Goal: Task Accomplishment & Management: Manage account settings

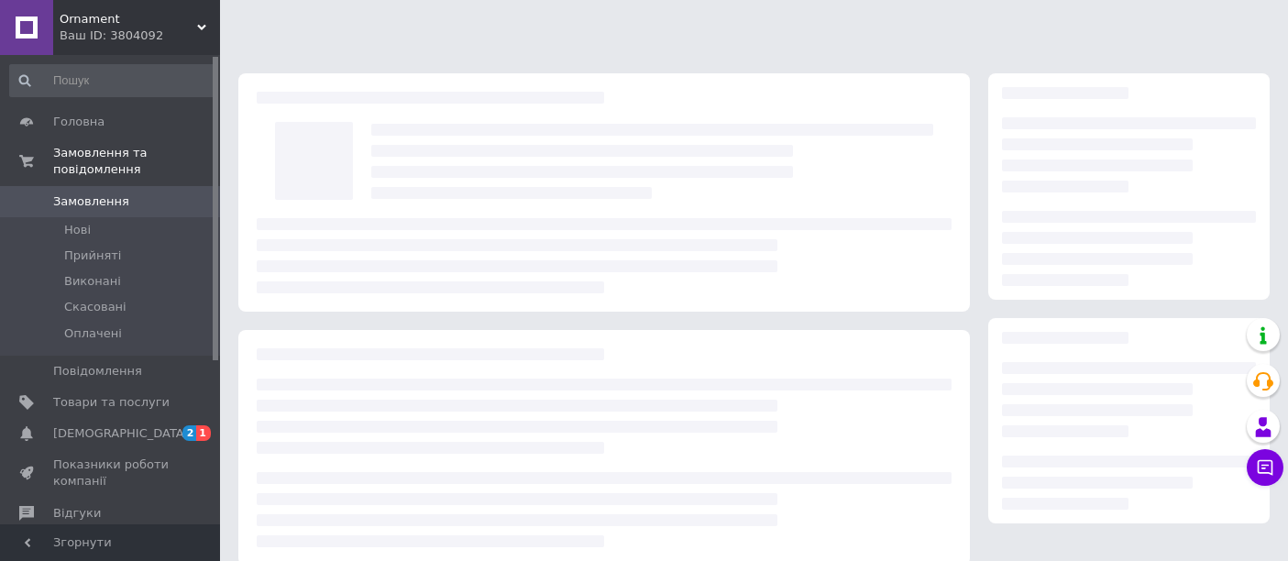
scroll to position [204, 0]
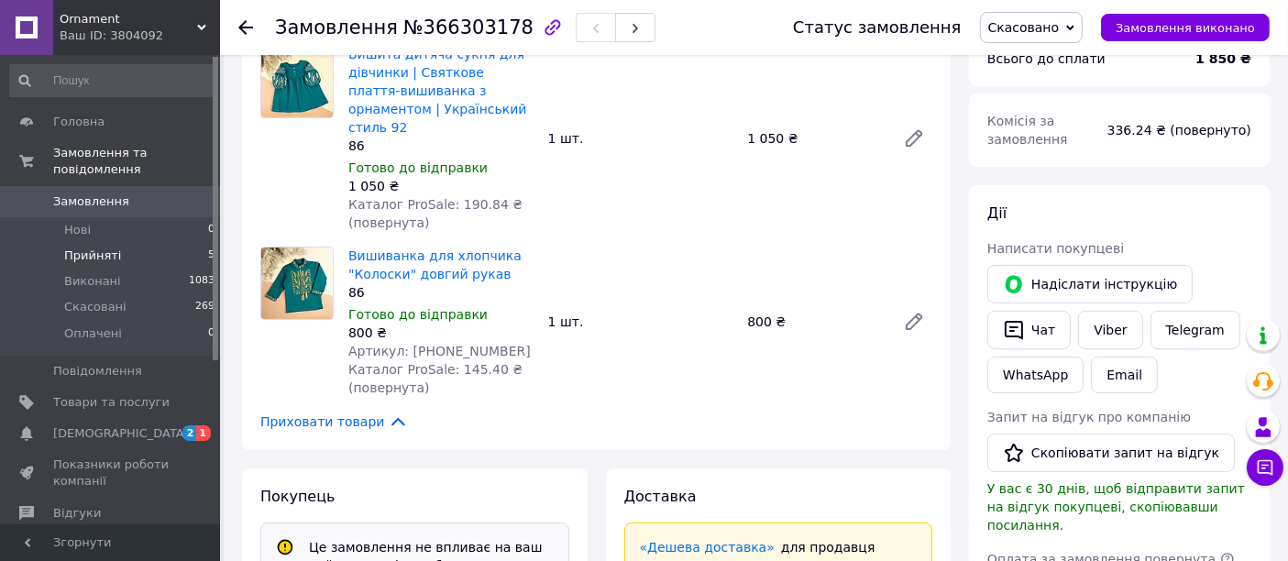
click at [79, 248] on span "Прийняті" at bounding box center [92, 256] width 57 height 17
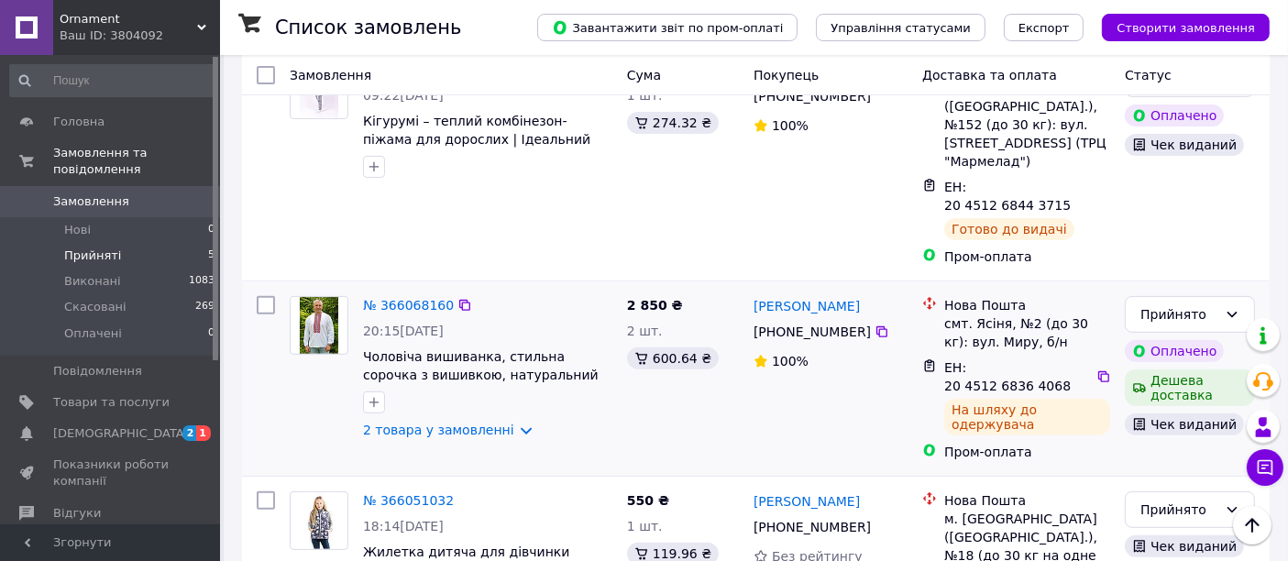
scroll to position [613, 0]
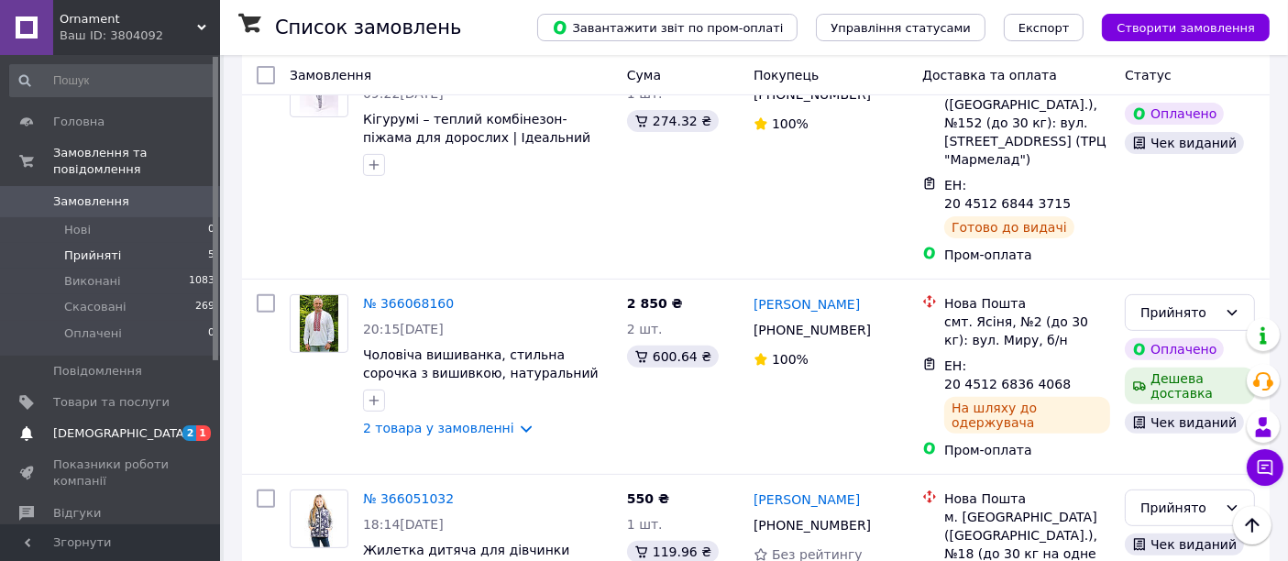
click at [83, 425] on span "[DEMOGRAPHIC_DATA]" at bounding box center [121, 433] width 136 height 17
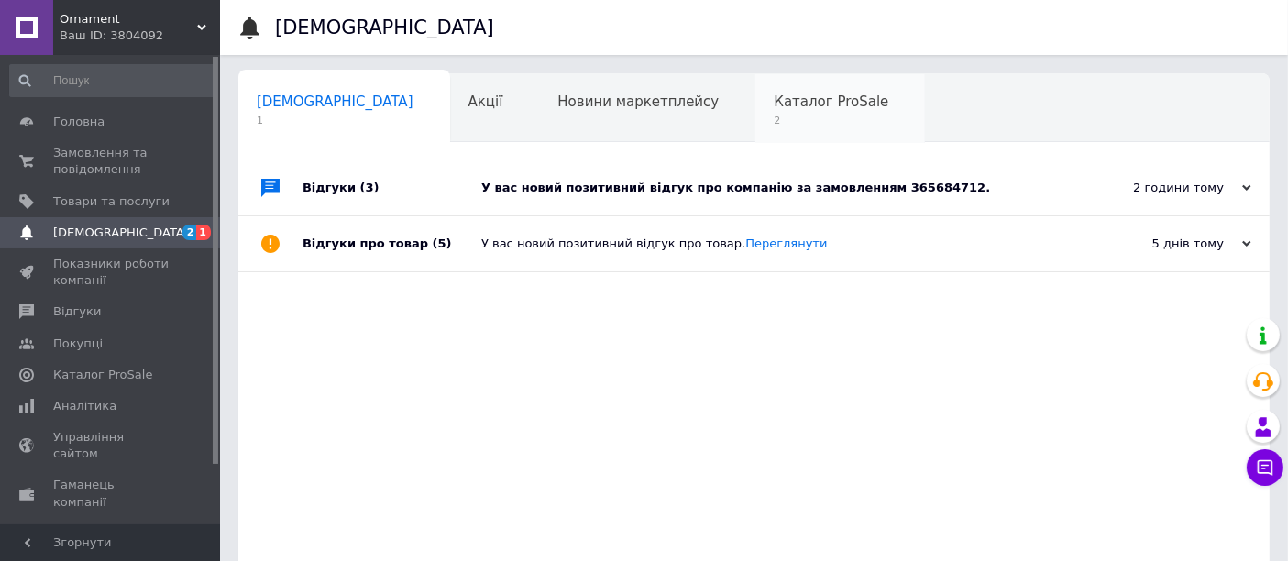
click at [756, 91] on div "Каталог ProSale 2" at bounding box center [841, 109] width 170 height 70
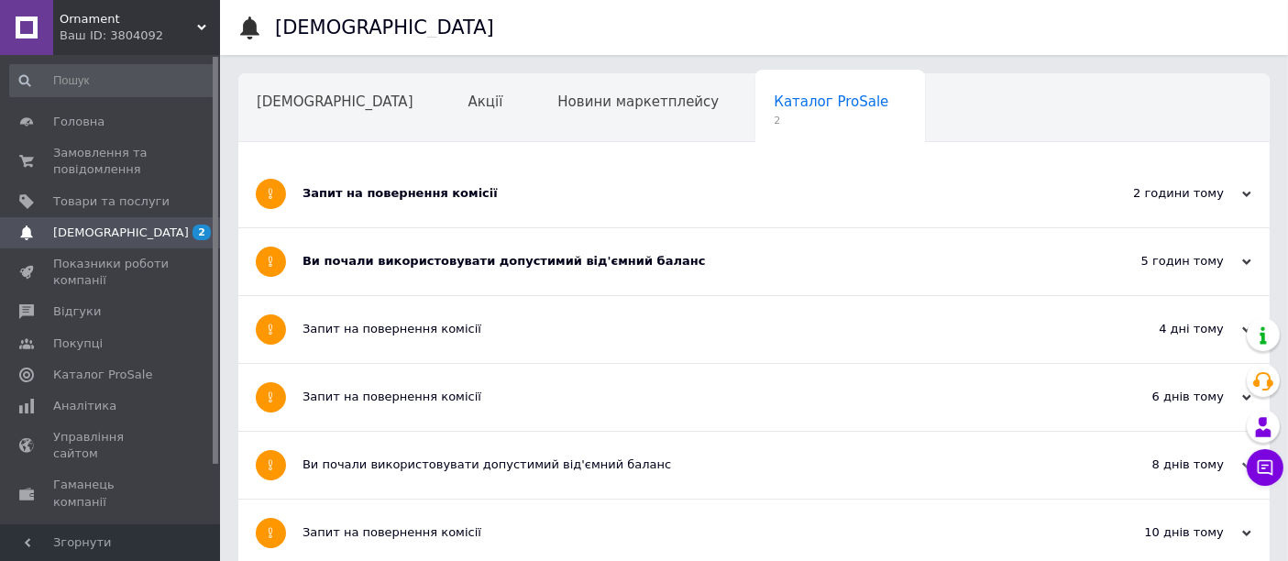
click at [382, 189] on div "Запит на повернення комісії" at bounding box center [686, 193] width 766 height 17
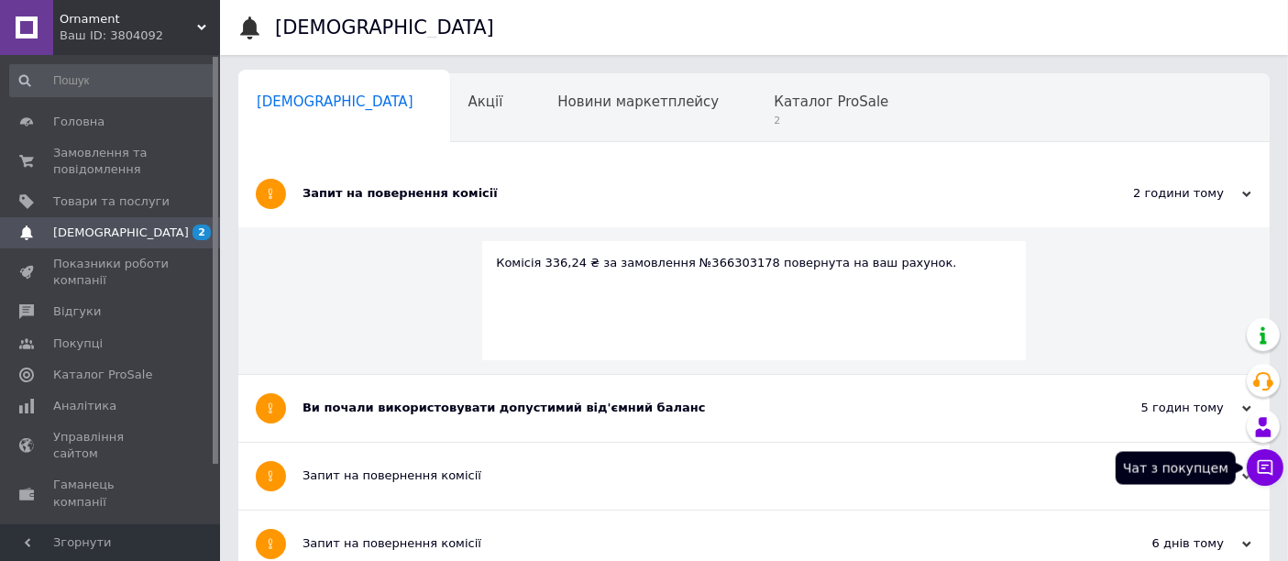
click at [1264, 472] on icon at bounding box center [1266, 468] width 16 height 16
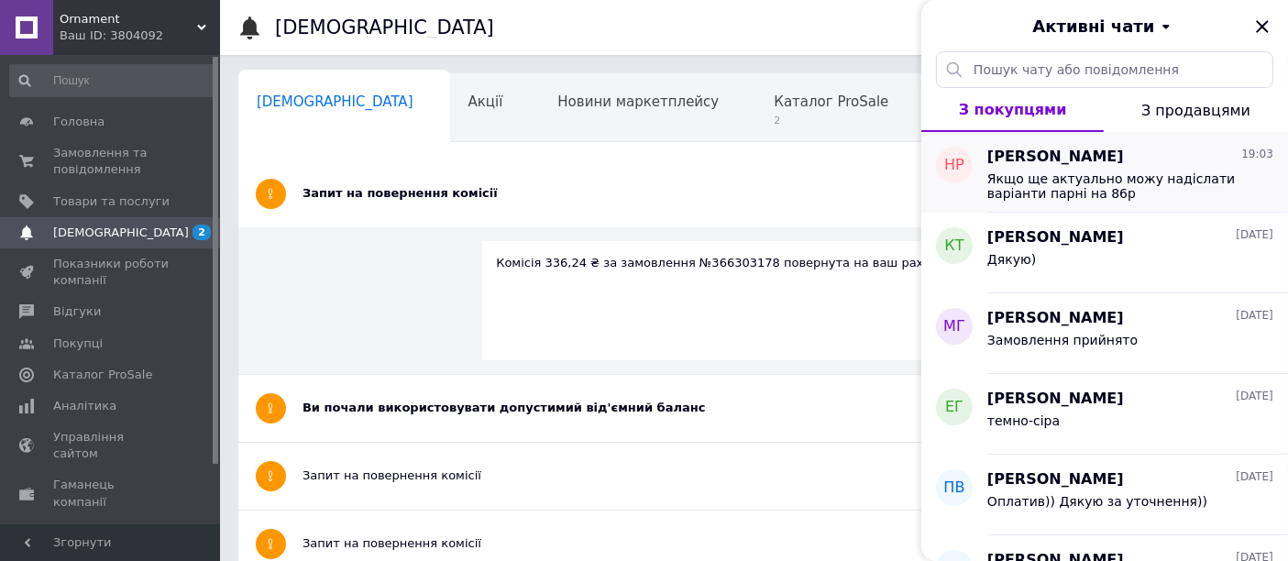
click at [1063, 188] on span "Якщо ще актуально можу надіслати варіанти парні на 86р" at bounding box center [1118, 185] width 260 height 29
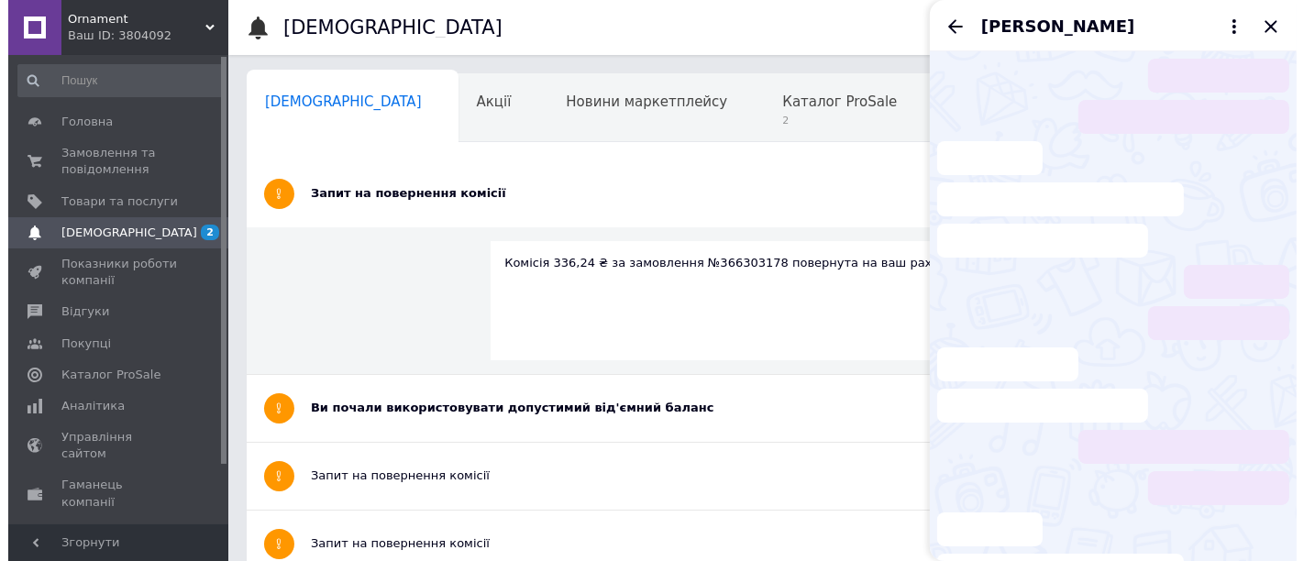
scroll to position [477, 0]
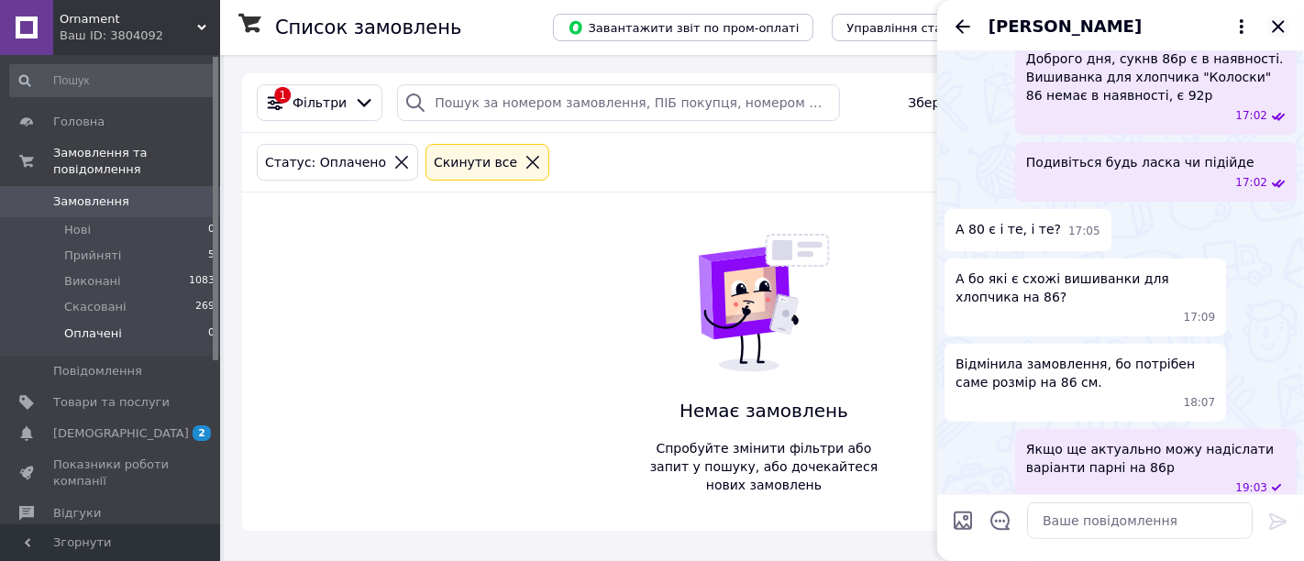
click at [1270, 22] on icon "Закрити" at bounding box center [1278, 27] width 22 height 22
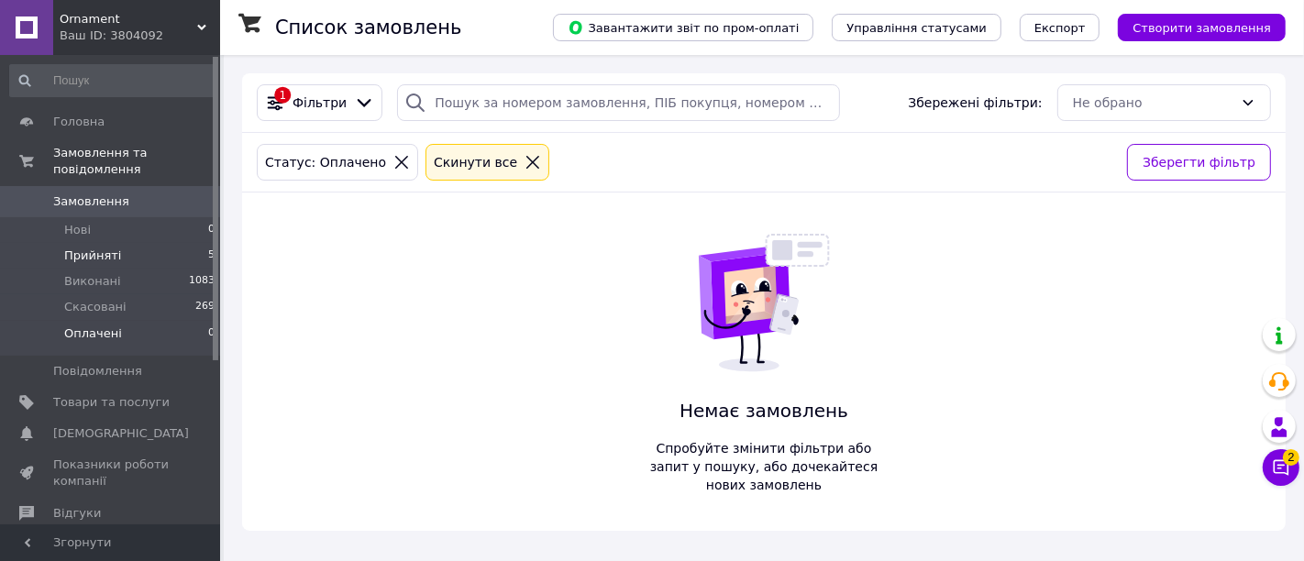
click at [98, 248] on span "Прийняті" at bounding box center [92, 256] width 57 height 17
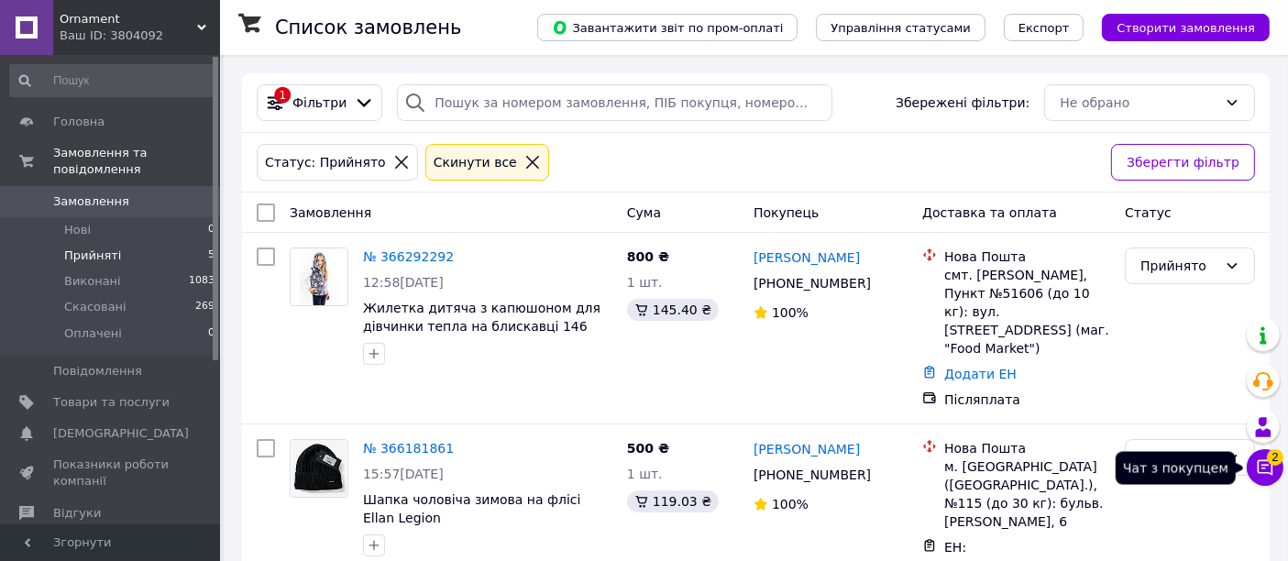
click at [1273, 470] on icon at bounding box center [1266, 468] width 16 height 16
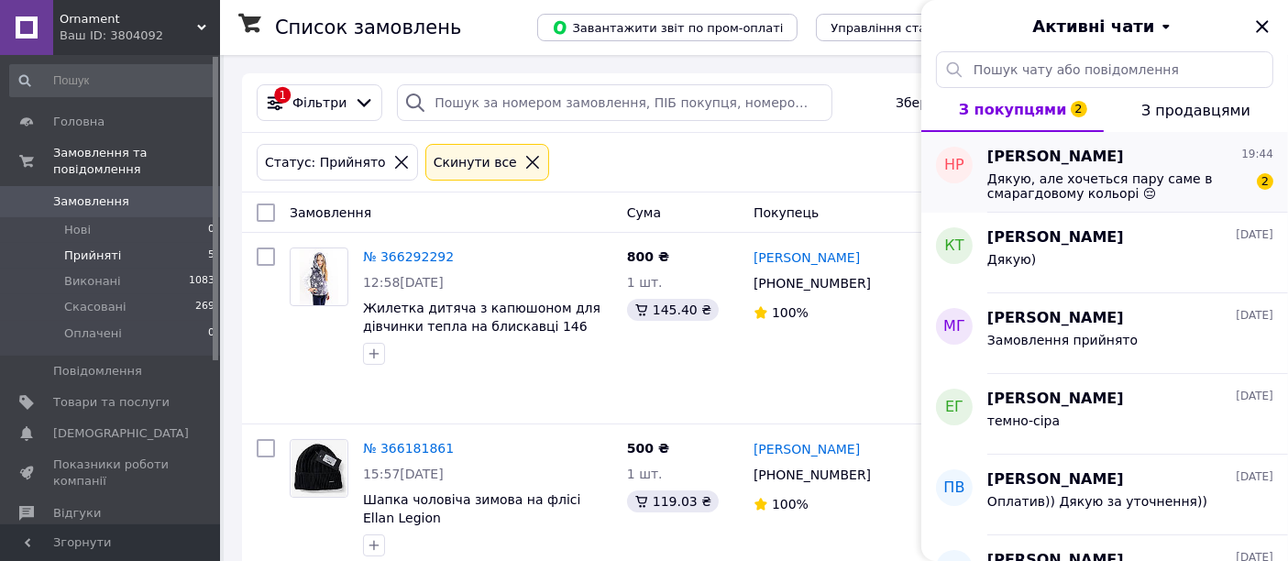
click at [1090, 176] on span "Дякую, але хочеться пару саме в смарагдовому кольорі 😔" at bounding box center [1118, 185] width 260 height 29
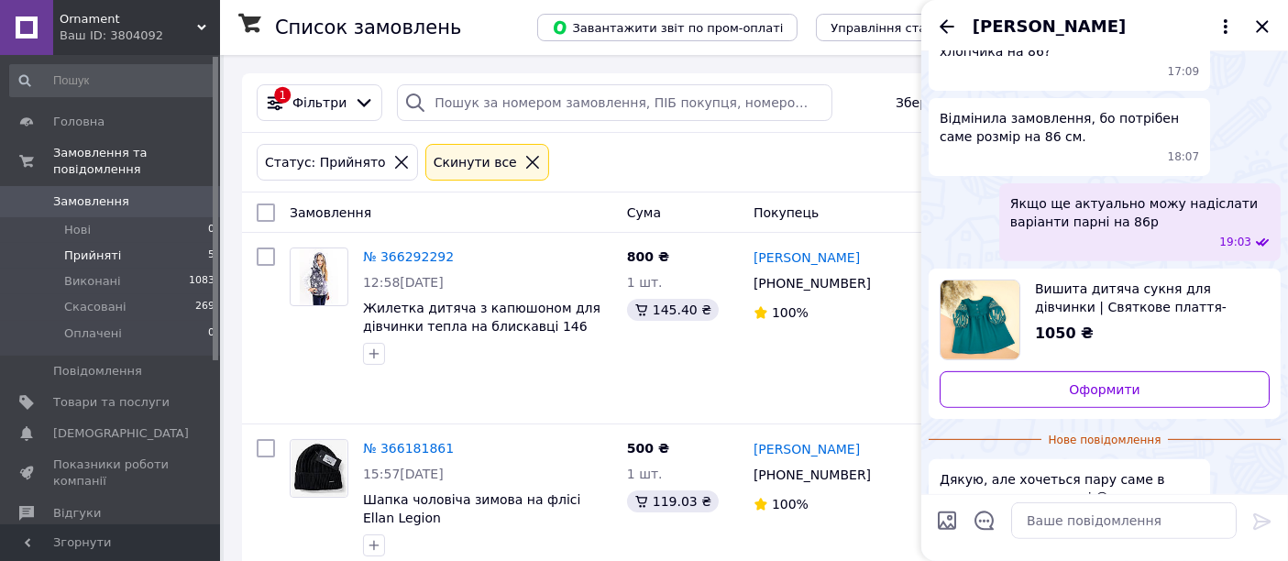
scroll to position [752, 0]
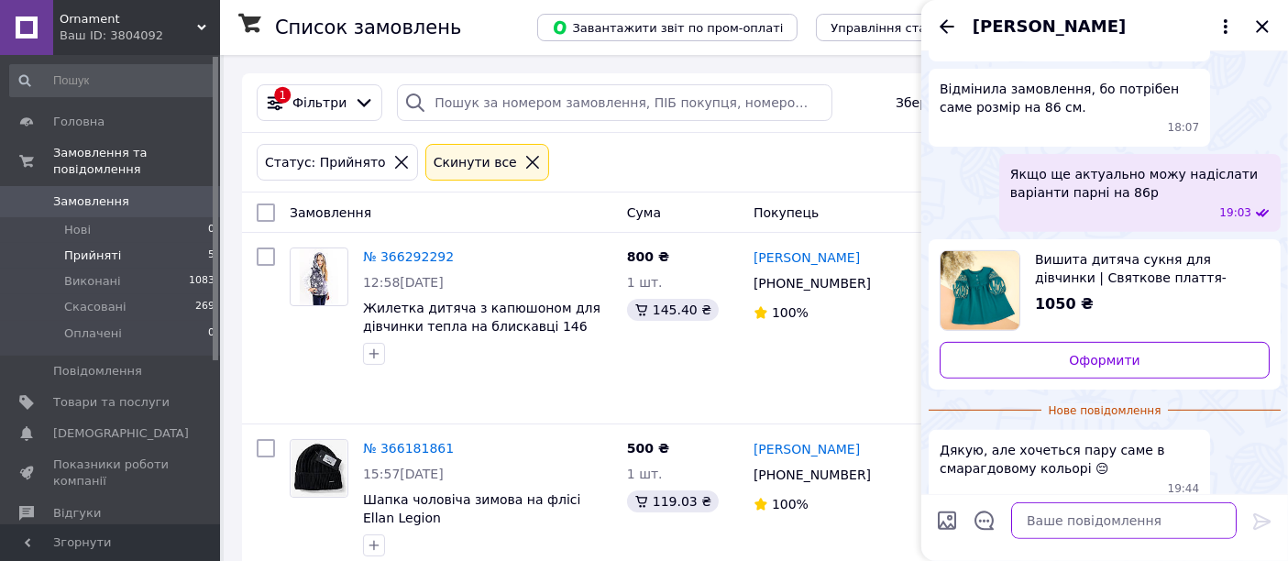
click at [1089, 525] on textarea at bounding box center [1124, 521] width 226 height 37
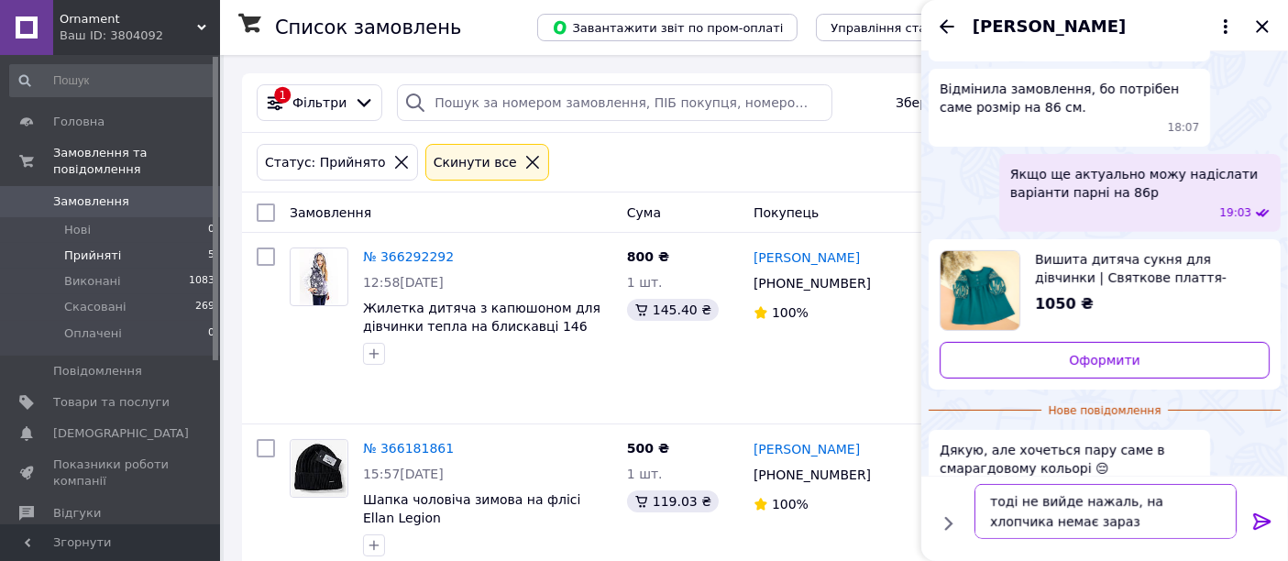
type textarea "тоді не вийде нажаль, на хлопчика немає зараз"
click at [1264, 525] on icon at bounding box center [1262, 522] width 17 height 17
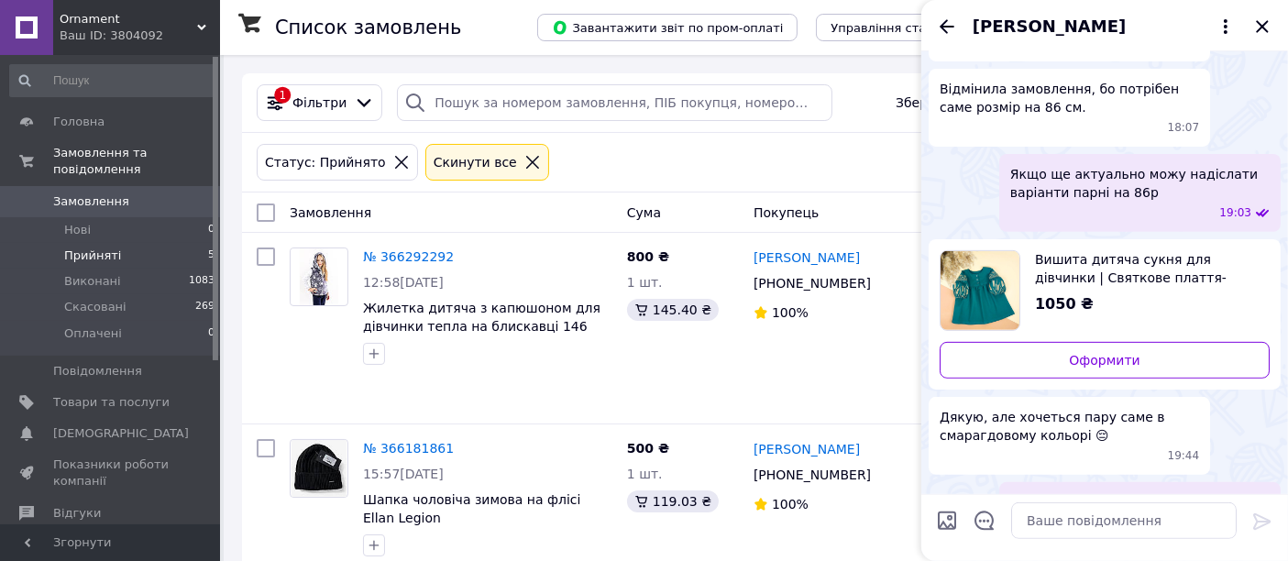
scroll to position [805, 0]
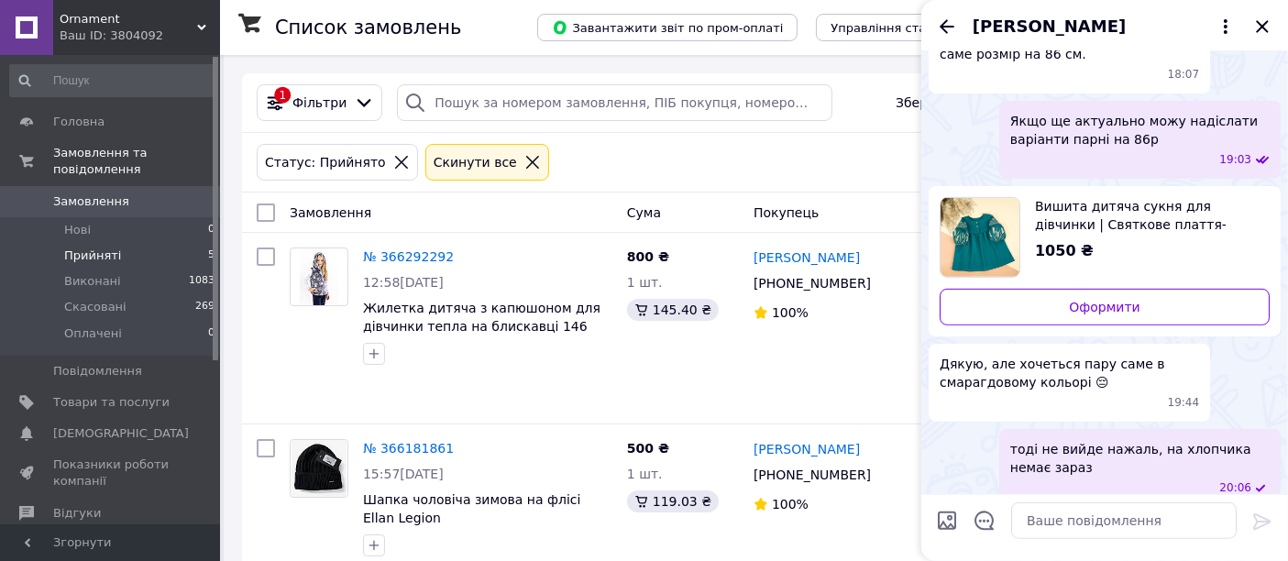
click at [934, 523] on div at bounding box center [947, 525] width 37 height 44
click at [945, 523] on input "Завантажити файли" at bounding box center [947, 521] width 22 height 22
click at [956, 527] on input "Завантажити файли" at bounding box center [947, 521] width 22 height 22
click at [68, 248] on span "Прийняті" at bounding box center [92, 256] width 57 height 17
click at [1265, 22] on icon "Закрити" at bounding box center [1263, 27] width 22 height 22
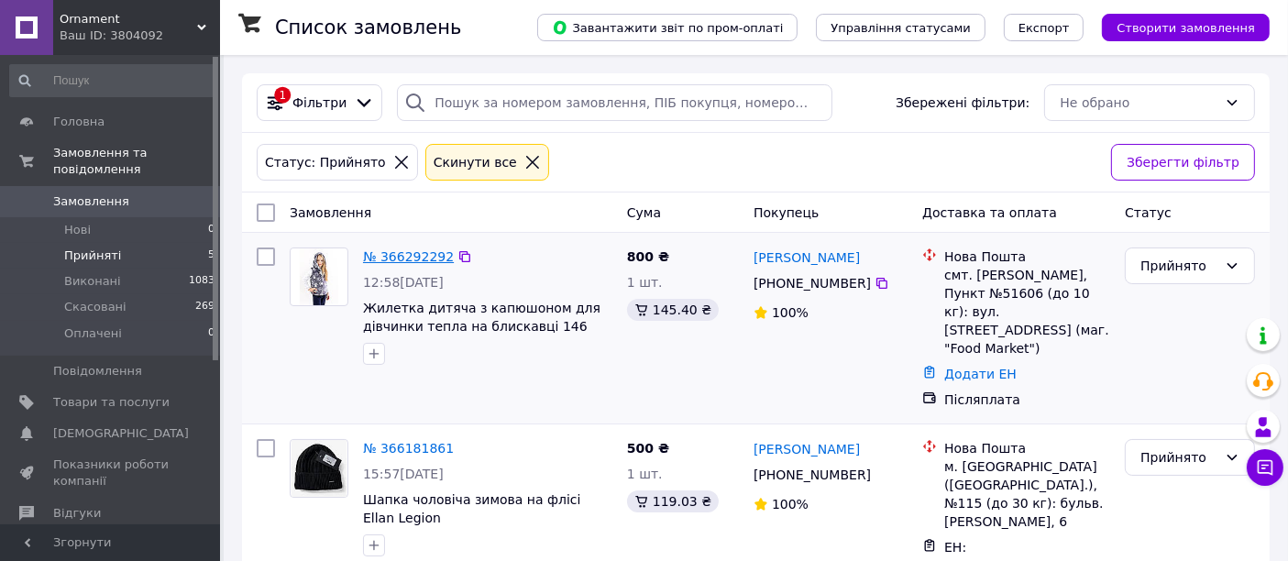
click at [385, 255] on link "№ 366292292" at bounding box center [408, 256] width 91 height 15
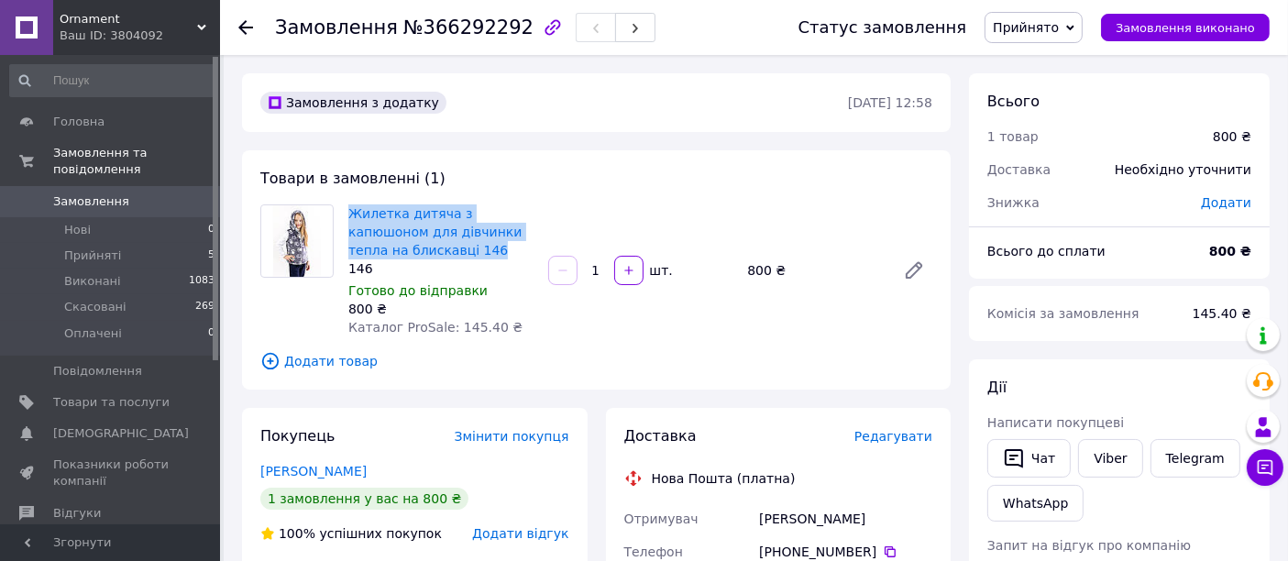
drag, startPoint x: 340, startPoint y: 209, endPoint x: 489, endPoint y: 249, distance: 153.7
click at [489, 249] on div "Жилетка дитяча з капюшоном для дівчинки тепла на блискавці 146 146 Готово до ві…" at bounding box center [596, 270] width 687 height 132
copy div "Жилетка дитяча з капюшоном для дівчинки тепла на блискавці 146"
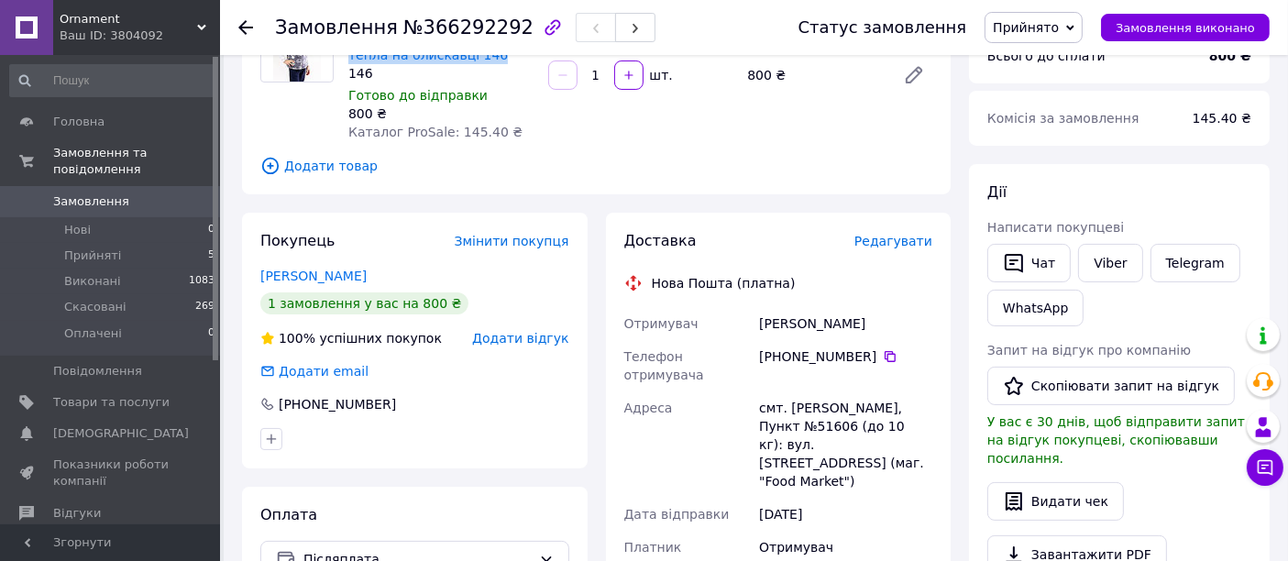
scroll to position [204, 0]
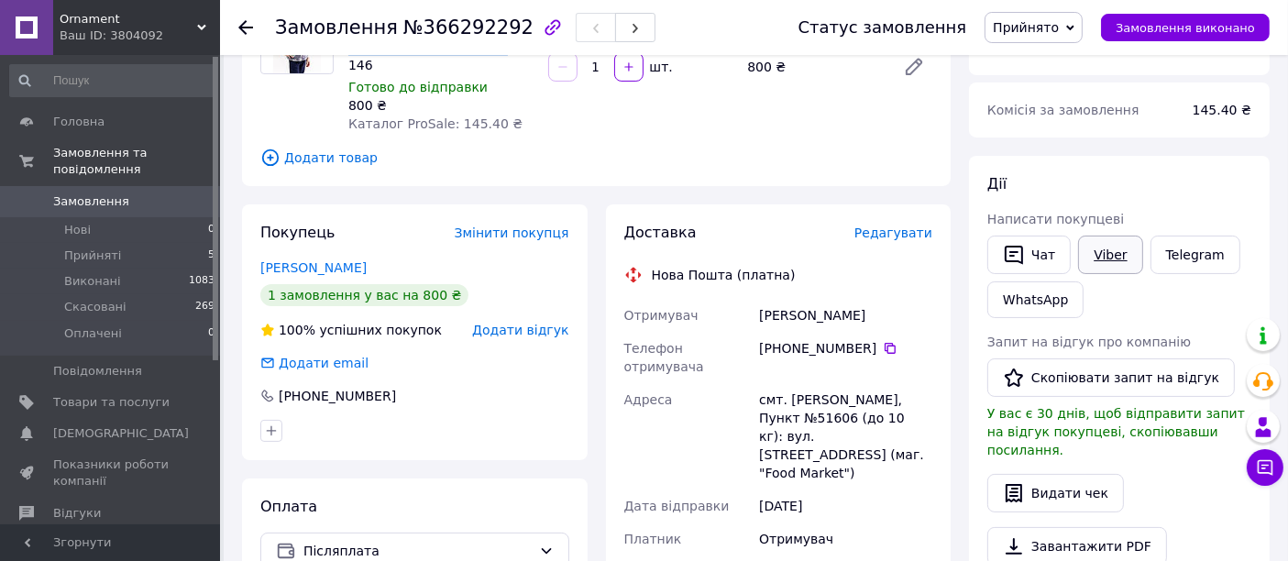
click at [1101, 262] on link "Viber" at bounding box center [1110, 255] width 64 height 39
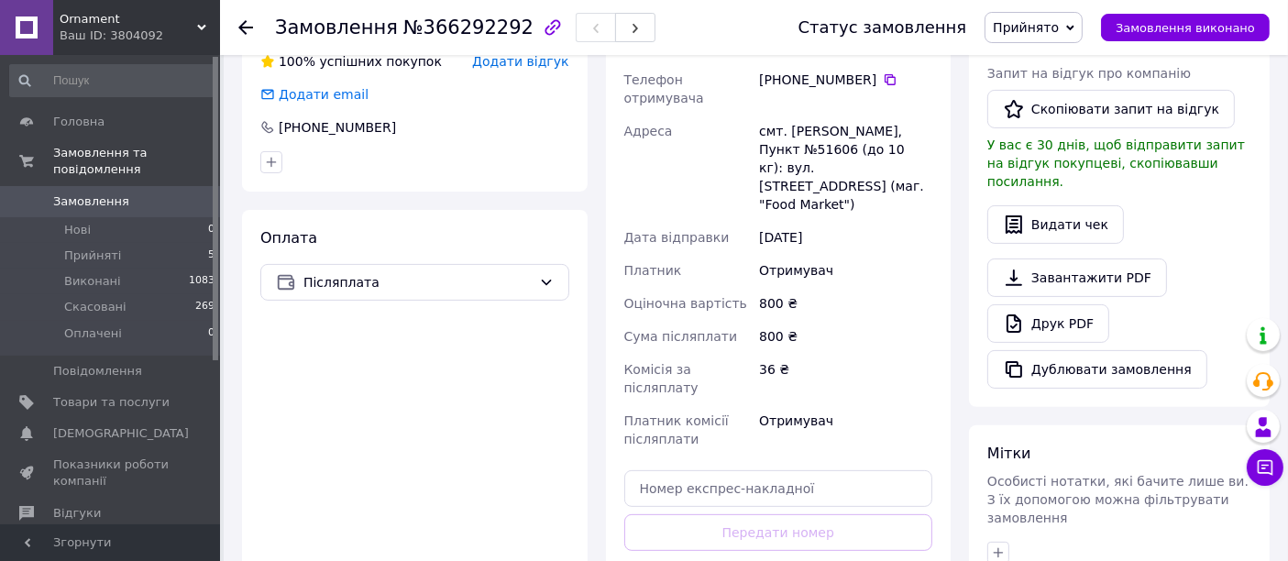
scroll to position [509, 0]
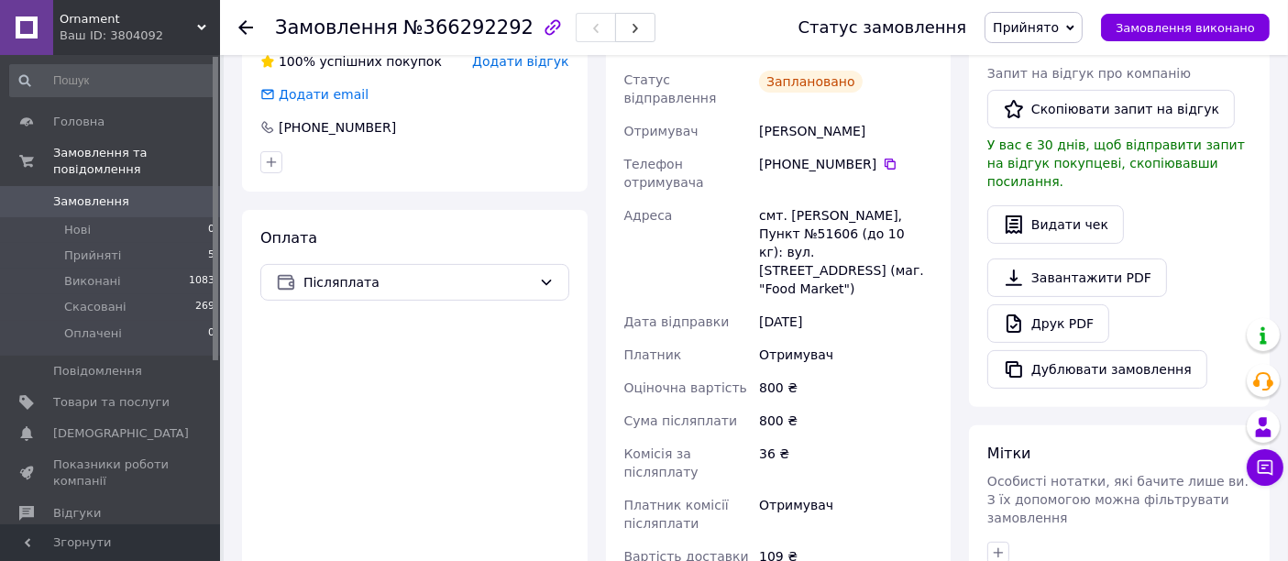
scroll to position [305, 0]
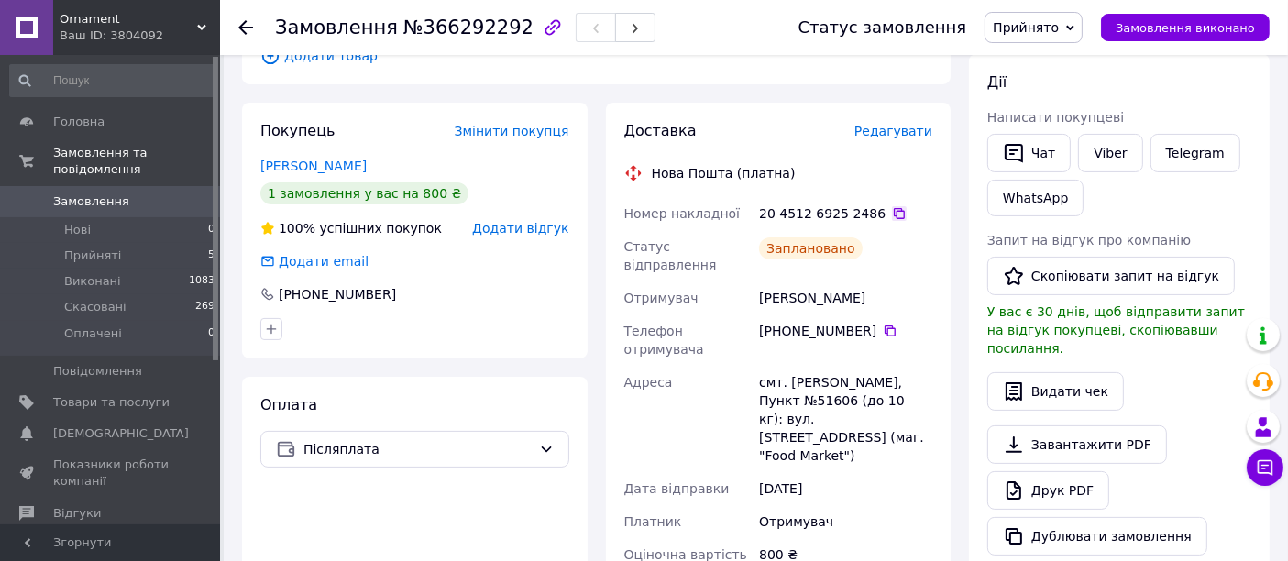
click at [892, 220] on icon at bounding box center [899, 213] width 15 height 15
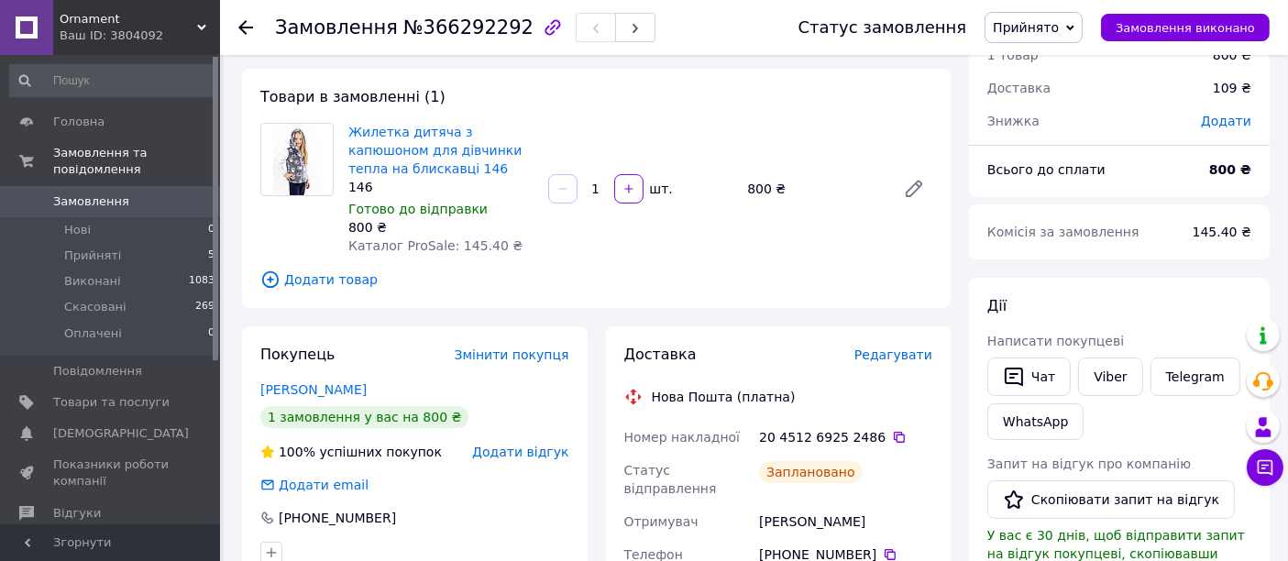
scroll to position [0, 0]
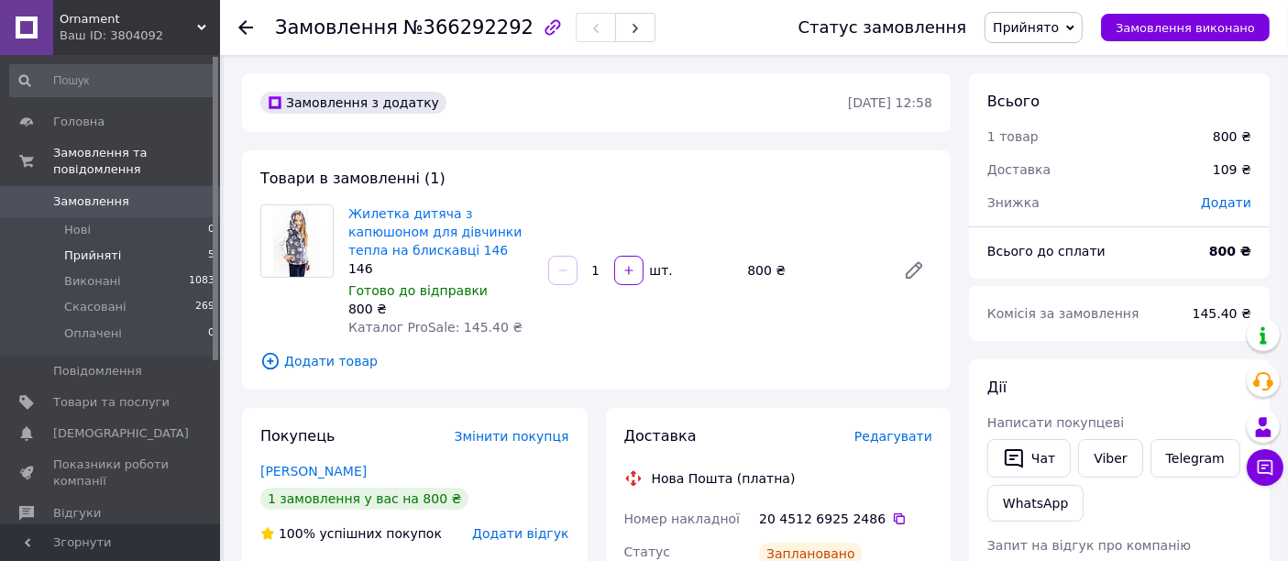
click at [130, 245] on li "Прийняті 5" at bounding box center [113, 256] width 226 height 26
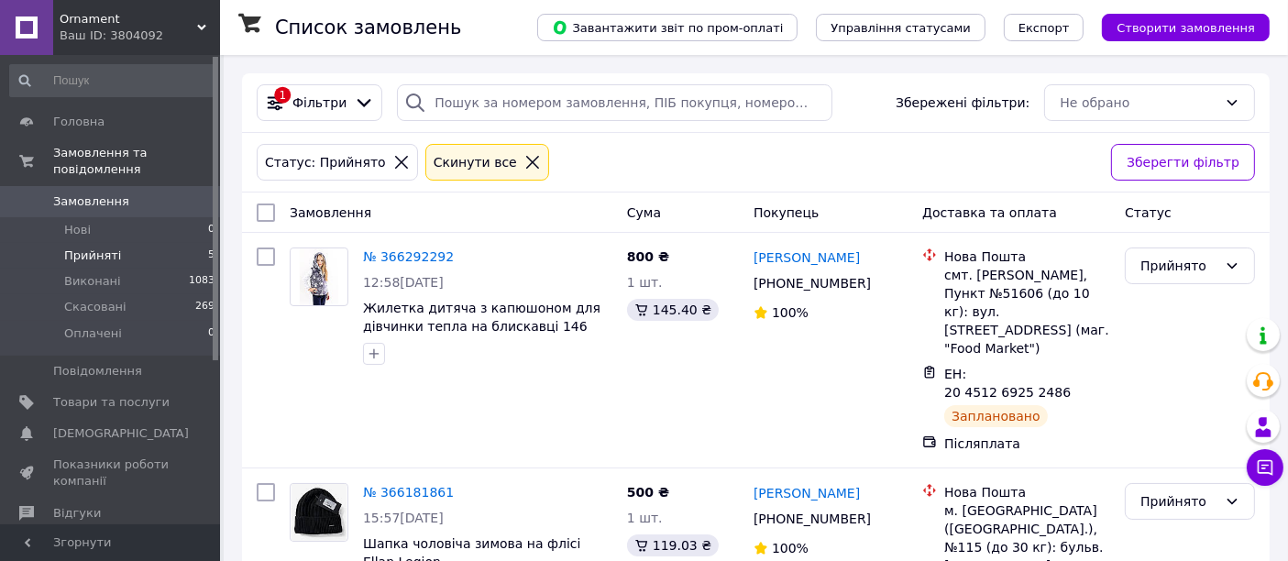
click at [104, 248] on span "Прийняті" at bounding box center [92, 256] width 57 height 17
